Goal: Navigation & Orientation: Understand site structure

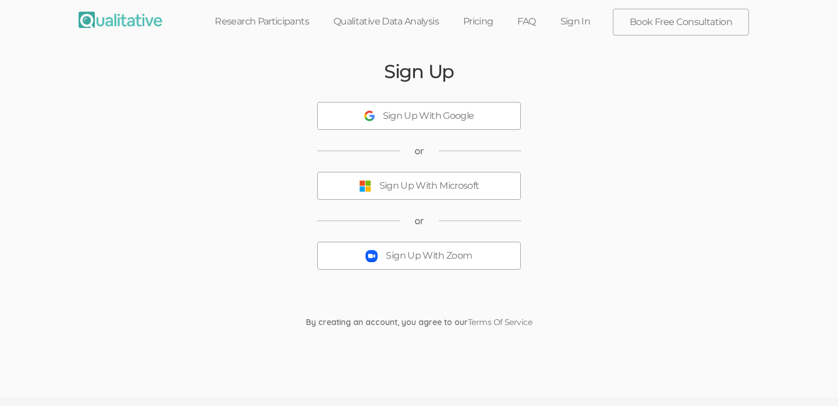
click at [467, 186] on div "Sign Up With Microsoft" at bounding box center [430, 185] width 100 height 13
click at [133, 21] on img at bounding box center [121, 20] width 84 height 16
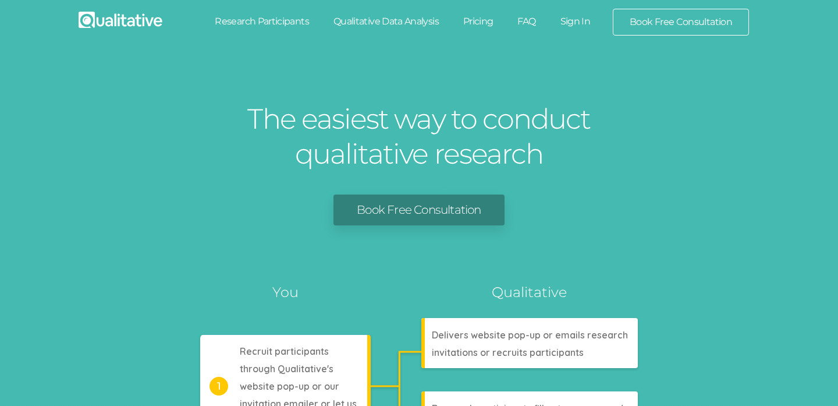
click at [302, 23] on link "Research Participants" at bounding box center [262, 22] width 119 height 26
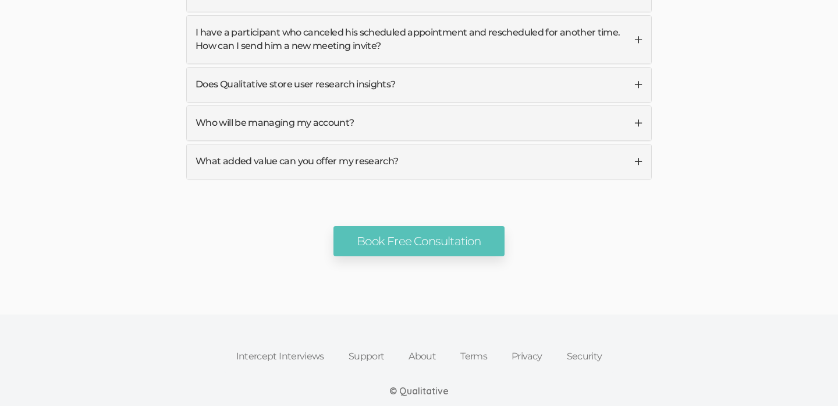
scroll to position [3861, 0]
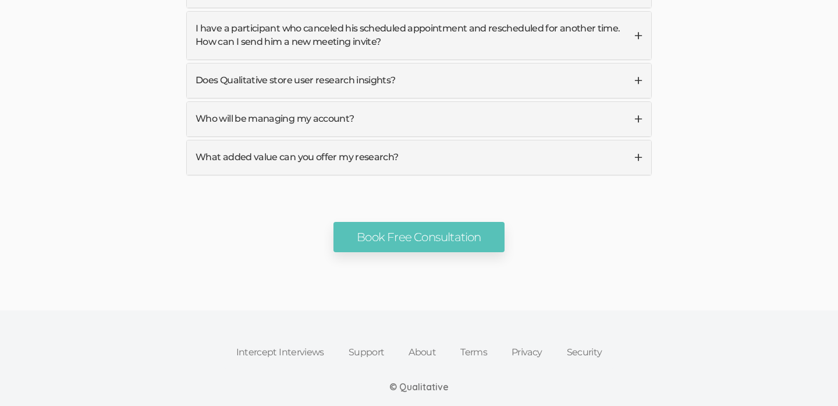
click at [412, 339] on link "About" at bounding box center [422, 352] width 52 height 26
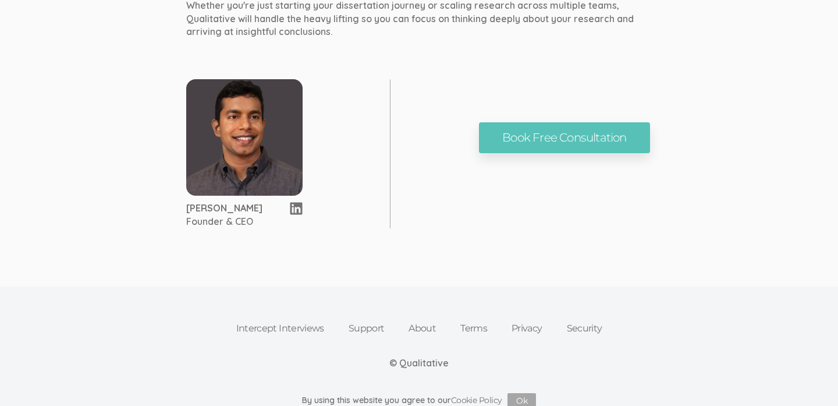
scroll to position [880, 0]
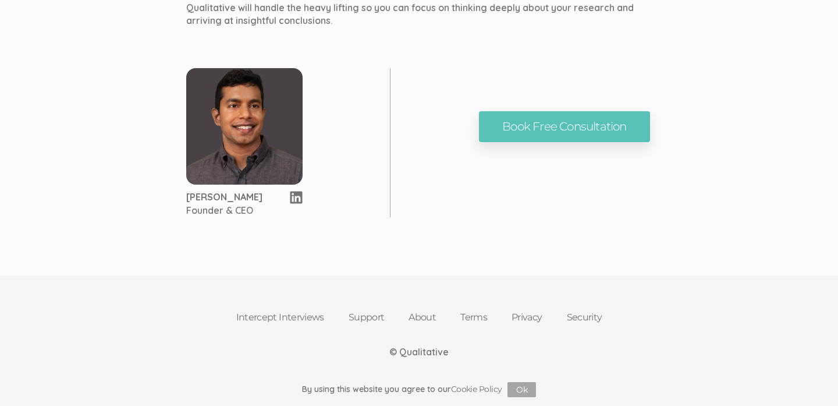
click at [533, 320] on link "Privacy" at bounding box center [527, 317] width 55 height 26
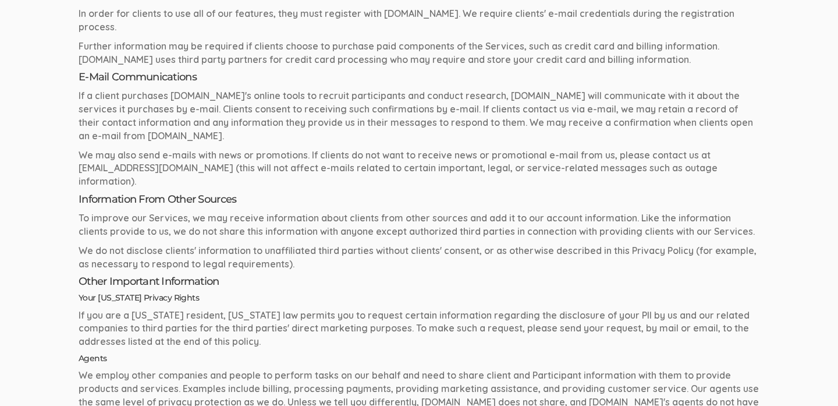
scroll to position [1311, 0]
